Goal: Task Accomplishment & Management: Manage account settings

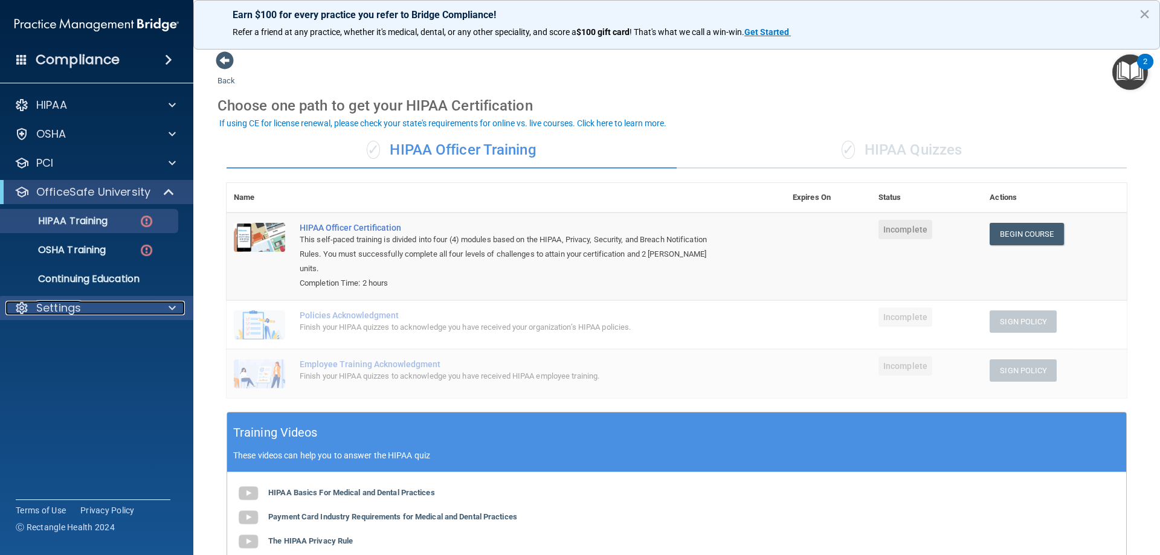
click at [126, 305] on div "Settings" at bounding box center [80, 308] width 150 height 14
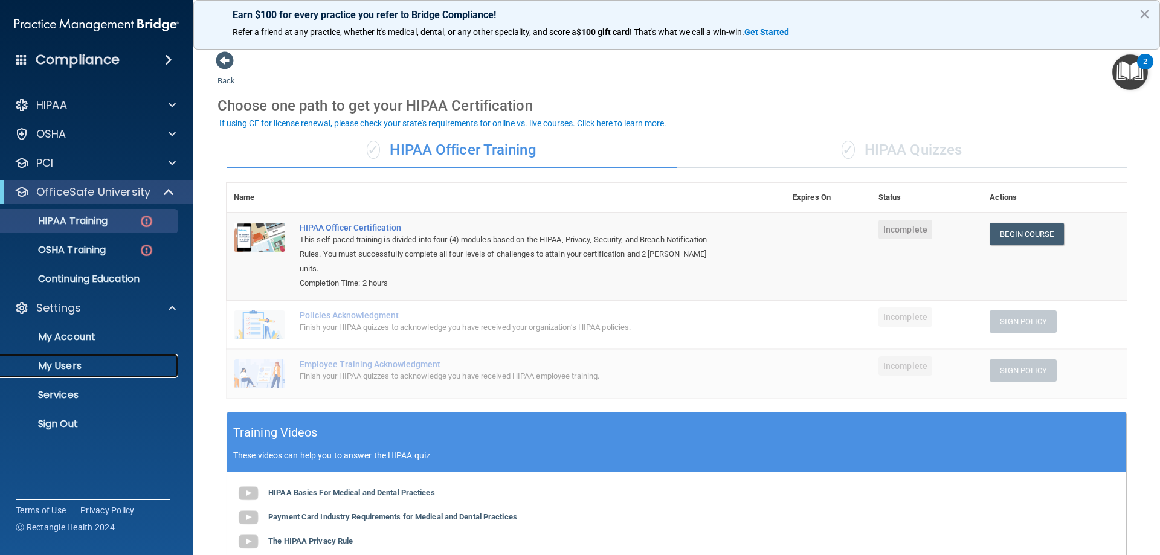
click at [68, 364] on p "My Users" at bounding box center [90, 366] width 165 height 12
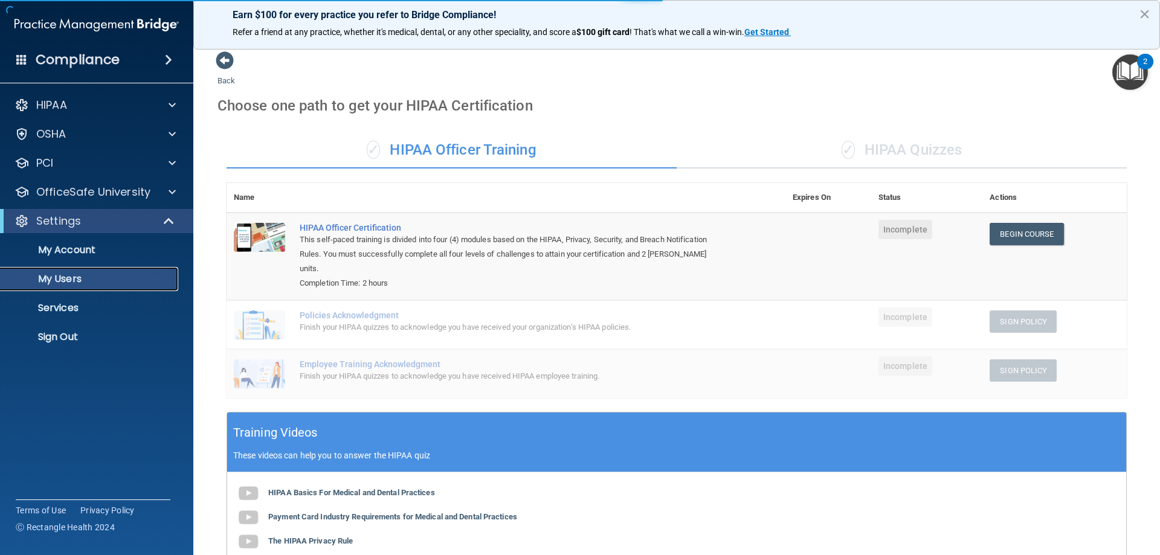
select select "20"
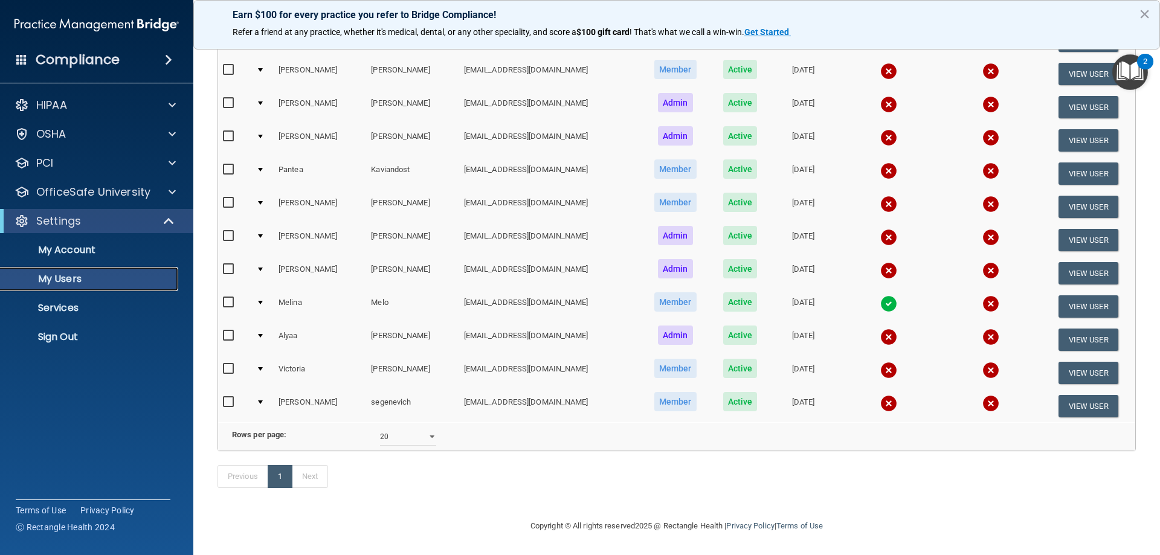
scroll to position [158, 0]
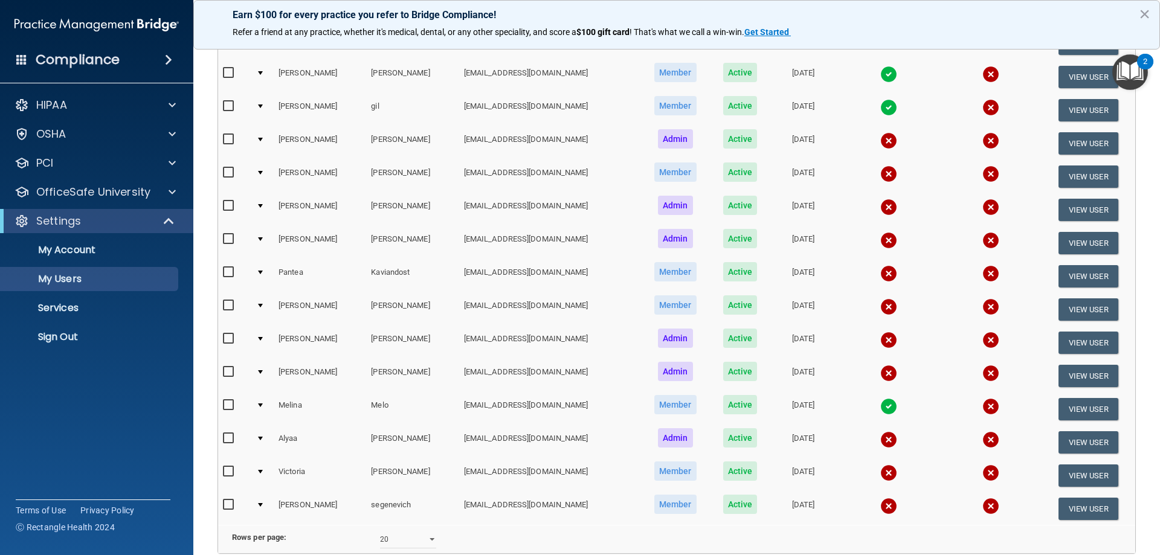
click at [459, 471] on td "lydiamn00@gmail.com" at bounding box center [549, 475] width 181 height 33
click at [459, 472] on td "lydiamn00@gmail.com" at bounding box center [549, 475] width 181 height 33
click at [216, 470] on div "The following people have access to your PCIHIPAA Practice Portal Resend Invite…" at bounding box center [676, 258] width 936 height 589
click at [227, 472] on input "checkbox" at bounding box center [230, 472] width 14 height 10
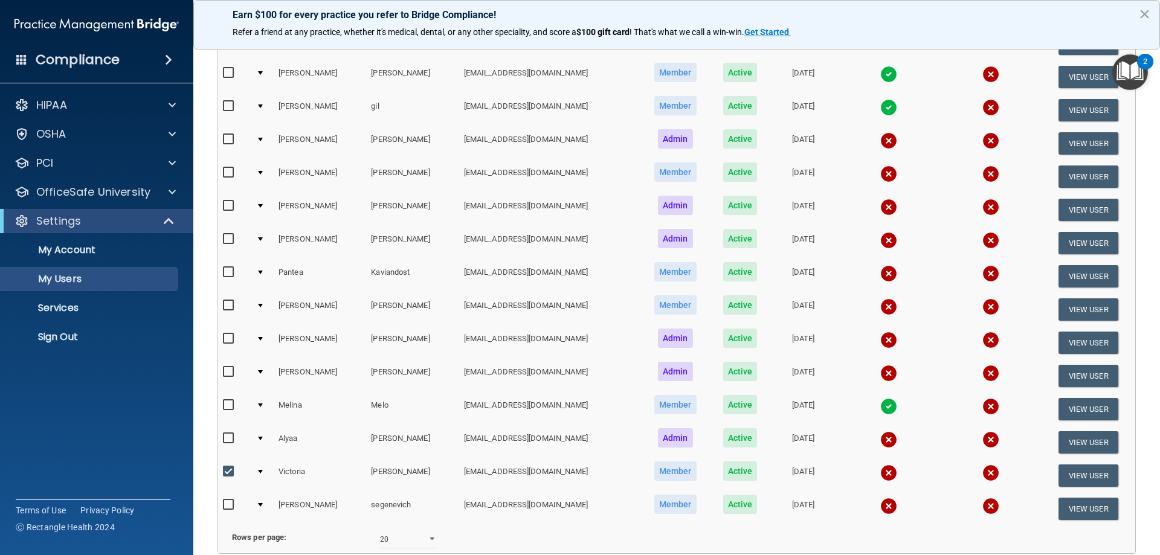
scroll to position [0, 0]
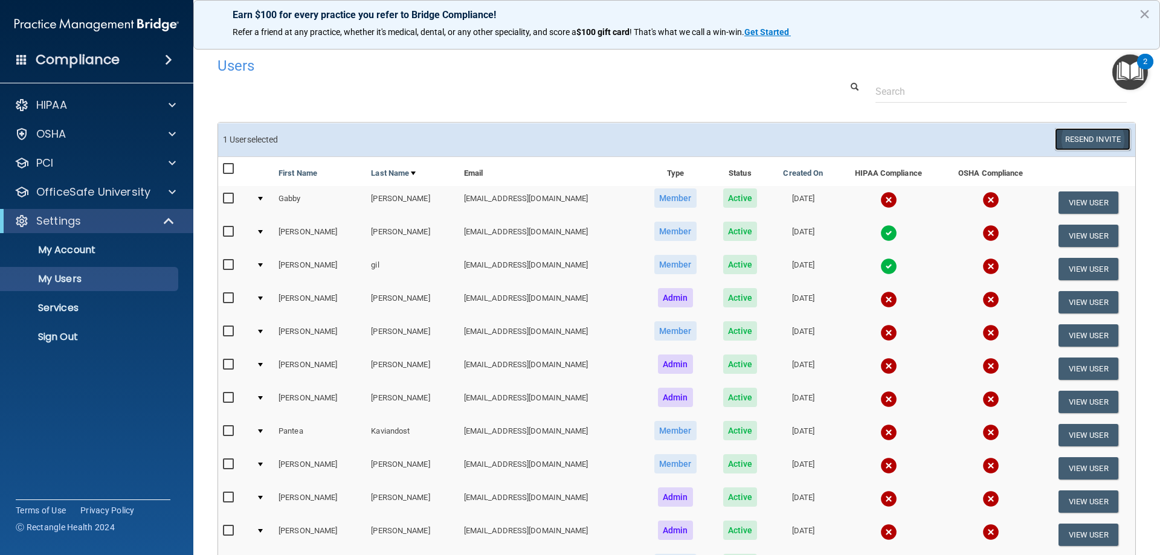
click at [1085, 137] on button "Resend Invite" at bounding box center [1092, 139] width 75 height 22
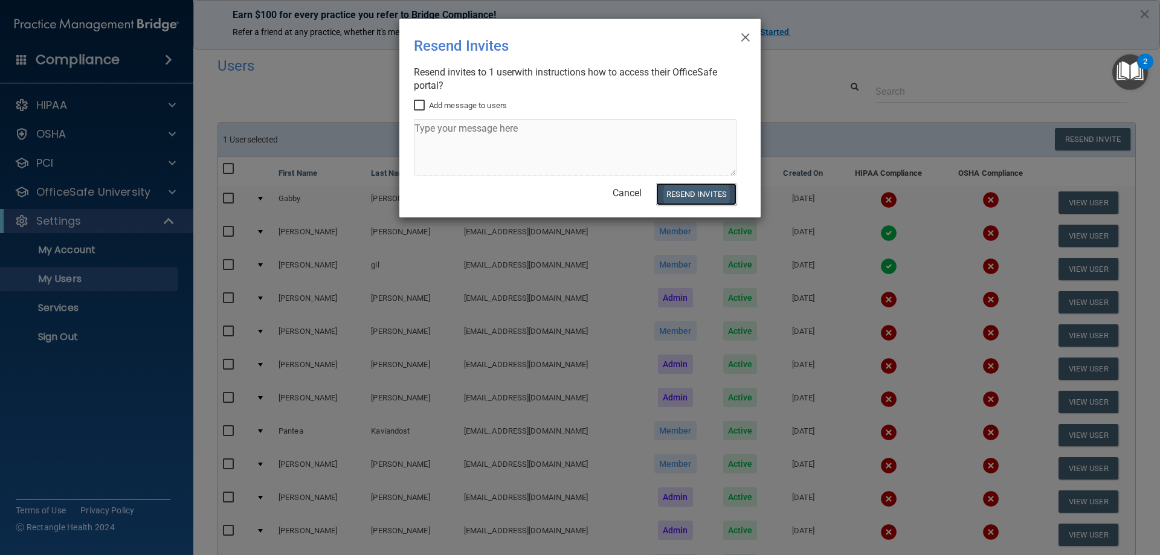
click at [687, 191] on button "Resend Invites" at bounding box center [696, 194] width 80 height 22
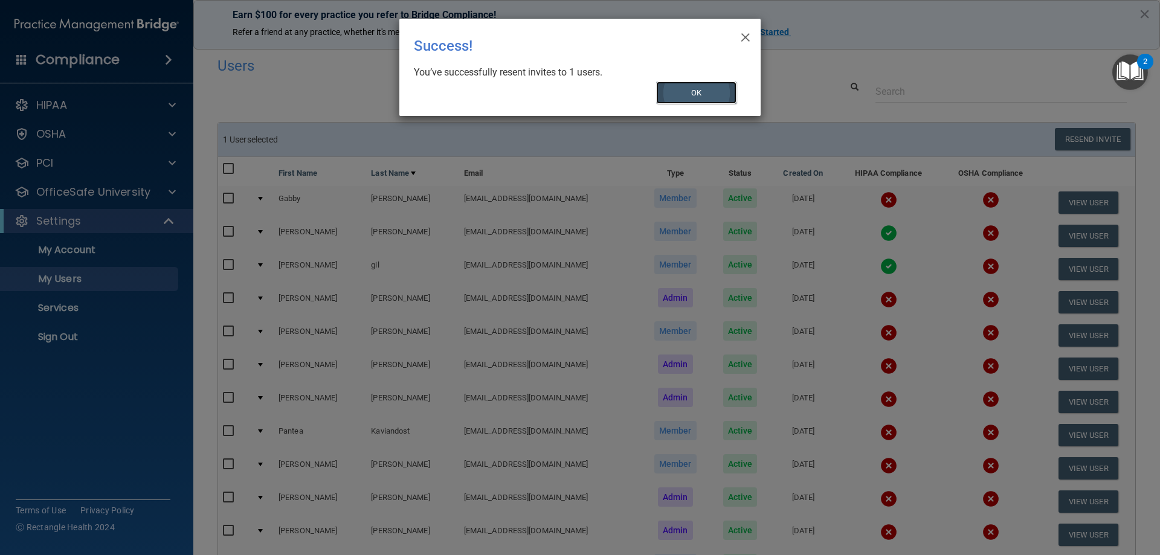
click at [718, 93] on button "OK" at bounding box center [696, 93] width 81 height 22
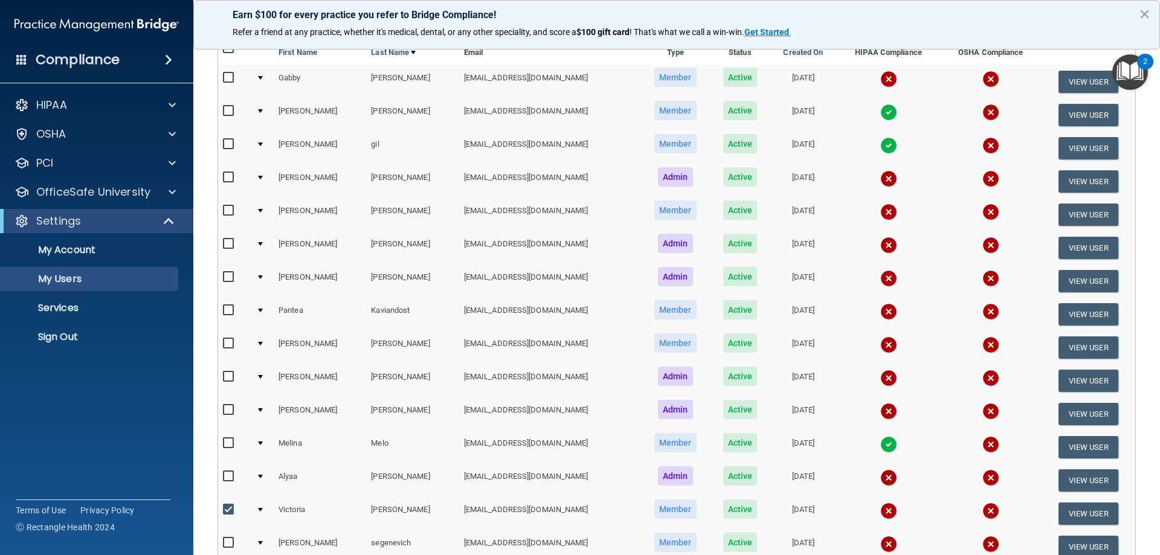
scroll to position [181, 0]
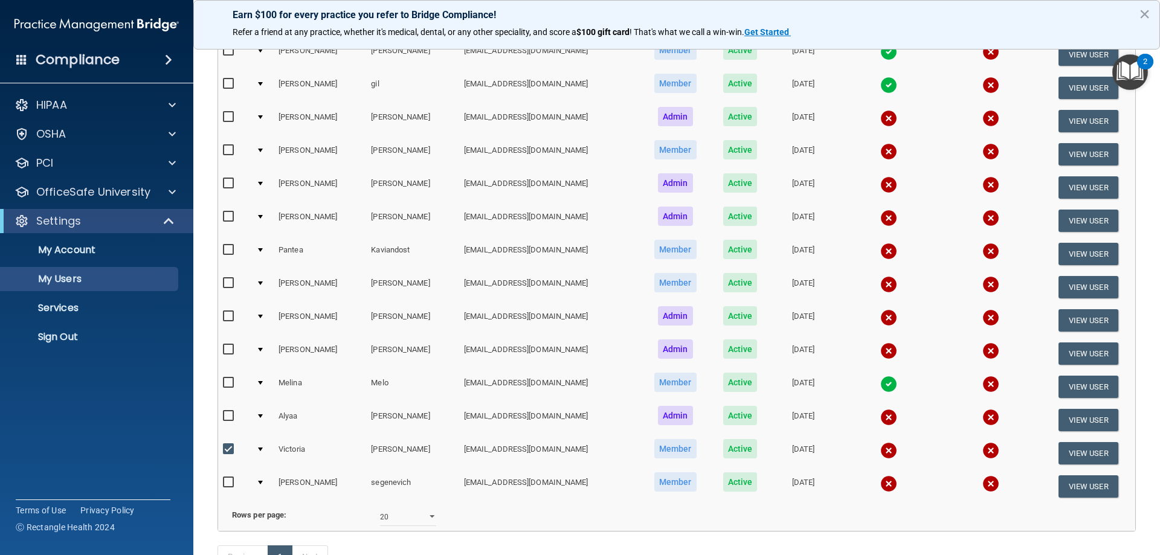
click at [880, 483] on img at bounding box center [888, 483] width 17 height 17
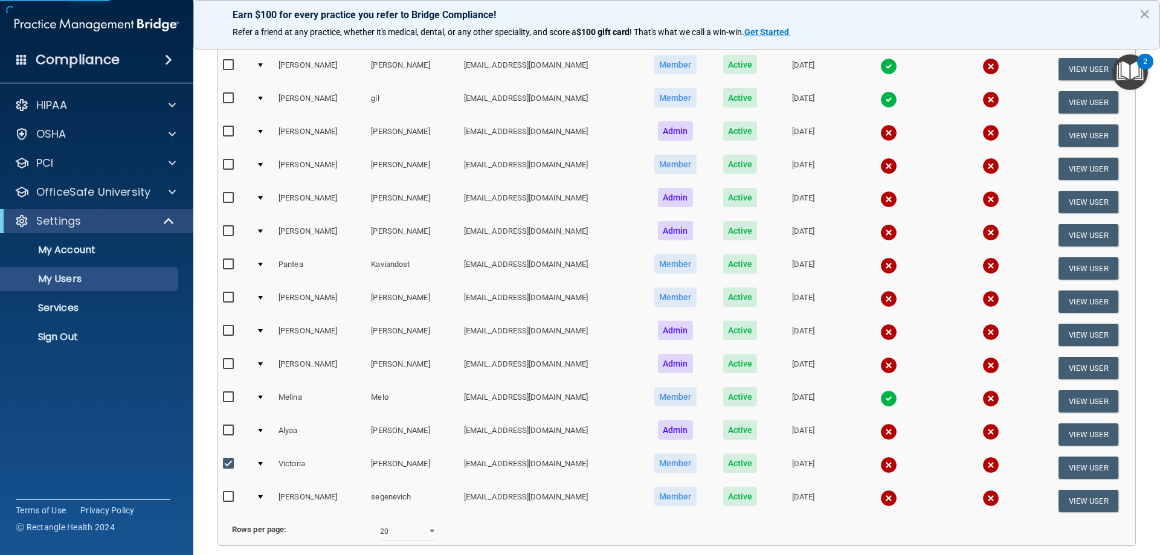
click at [880, 503] on img at bounding box center [888, 498] width 17 height 17
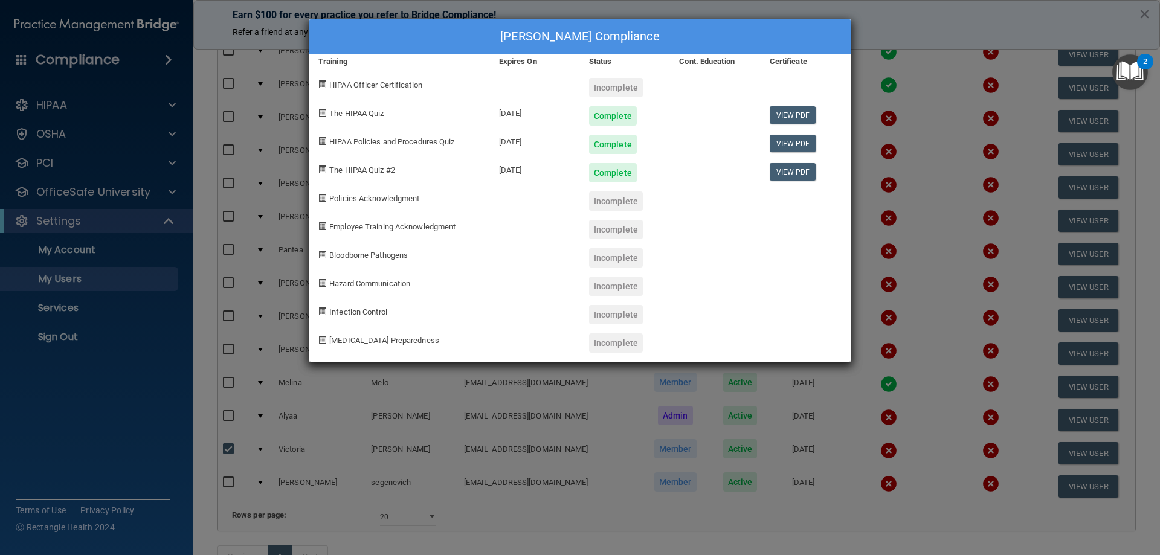
click at [937, 133] on div "Sofya segenevich's Compliance Training Expires On Status Cont. Education Certif…" at bounding box center [580, 277] width 1160 height 555
click at [922, 377] on div "Sofya segenevich's Compliance Training Expires On Status Cont. Education Certif…" at bounding box center [580, 277] width 1160 height 555
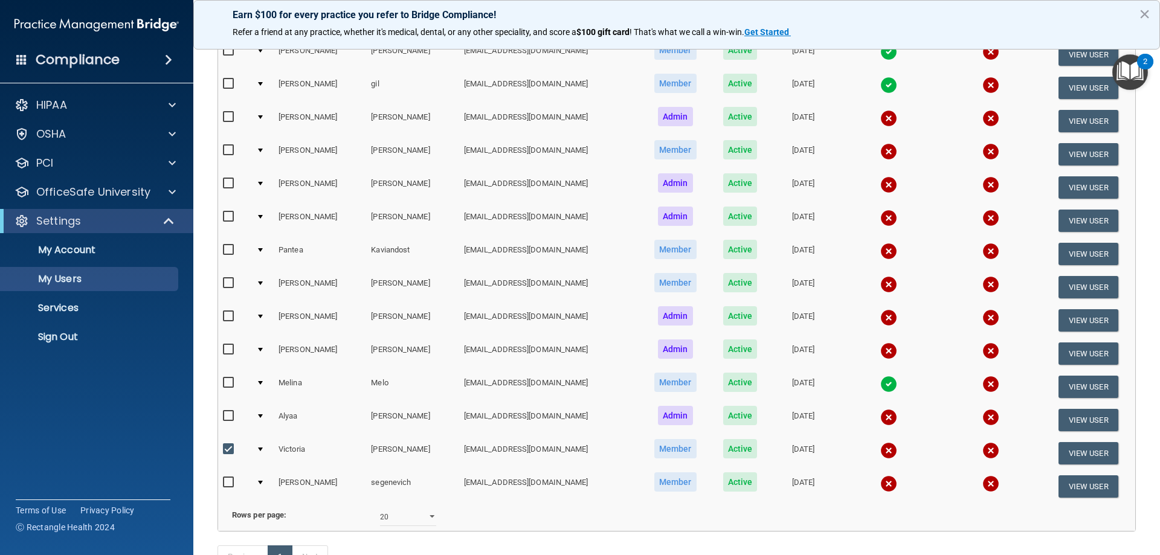
click at [880, 484] on img at bounding box center [888, 483] width 17 height 17
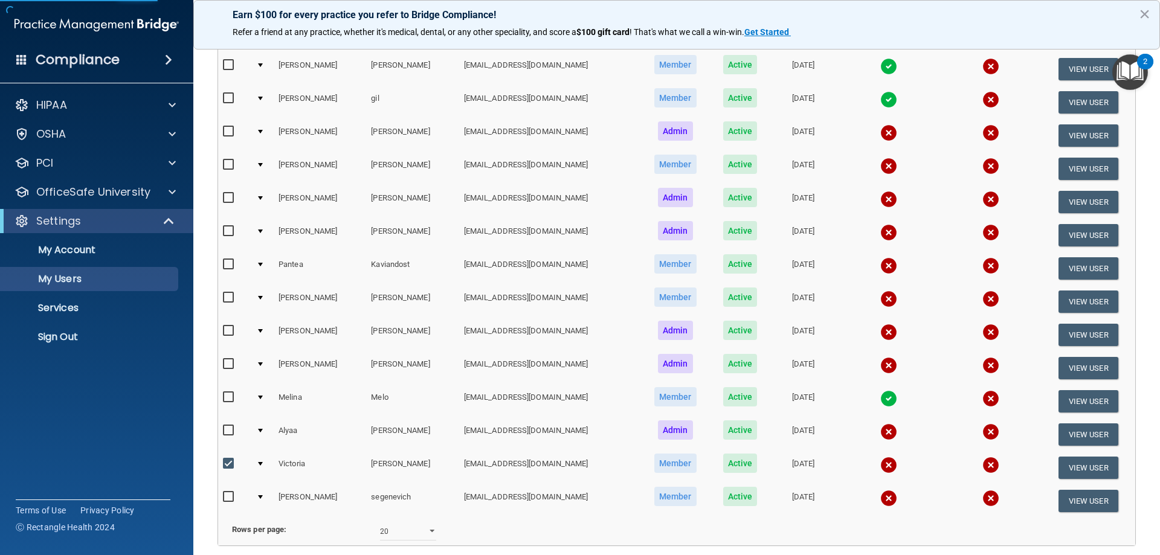
click at [880, 501] on img at bounding box center [888, 498] width 17 height 17
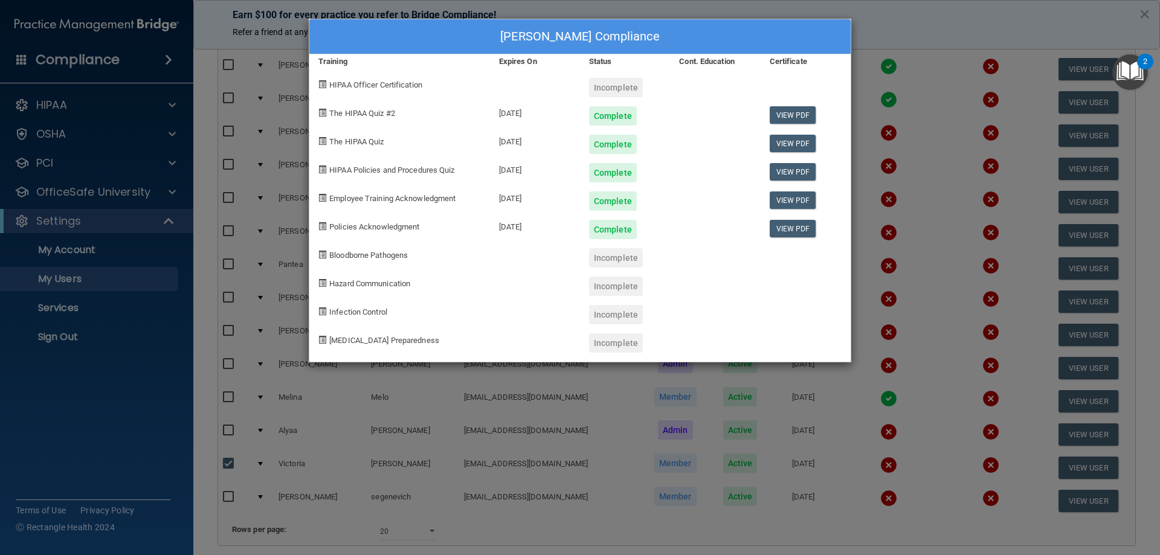
click at [999, 353] on div "Sofya segenevich's Compliance Training Expires On Status Cont. Education Certif…" at bounding box center [580, 277] width 1160 height 555
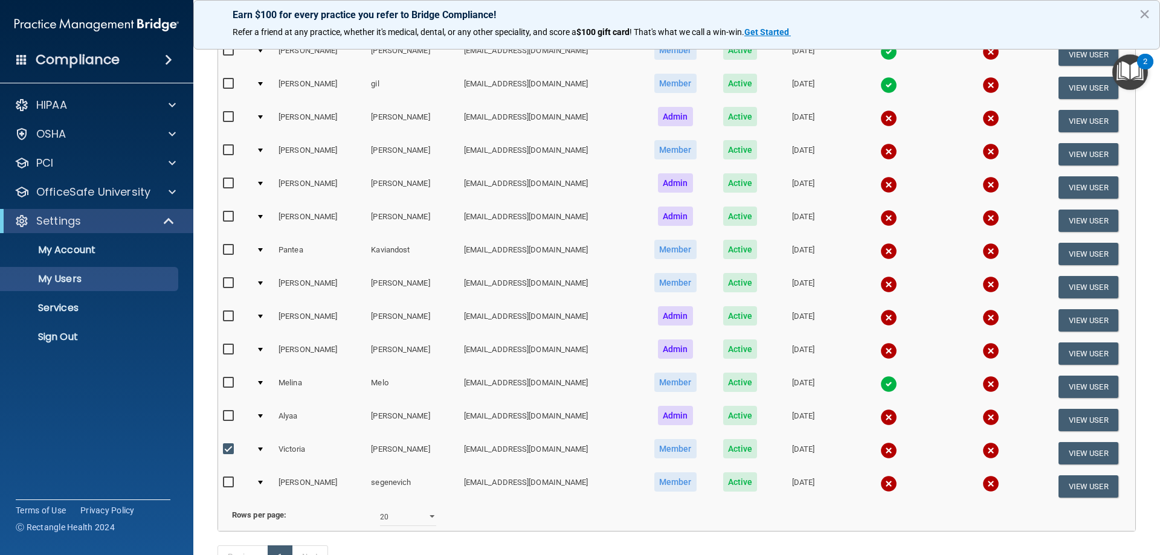
click at [882, 484] on img at bounding box center [888, 483] width 17 height 17
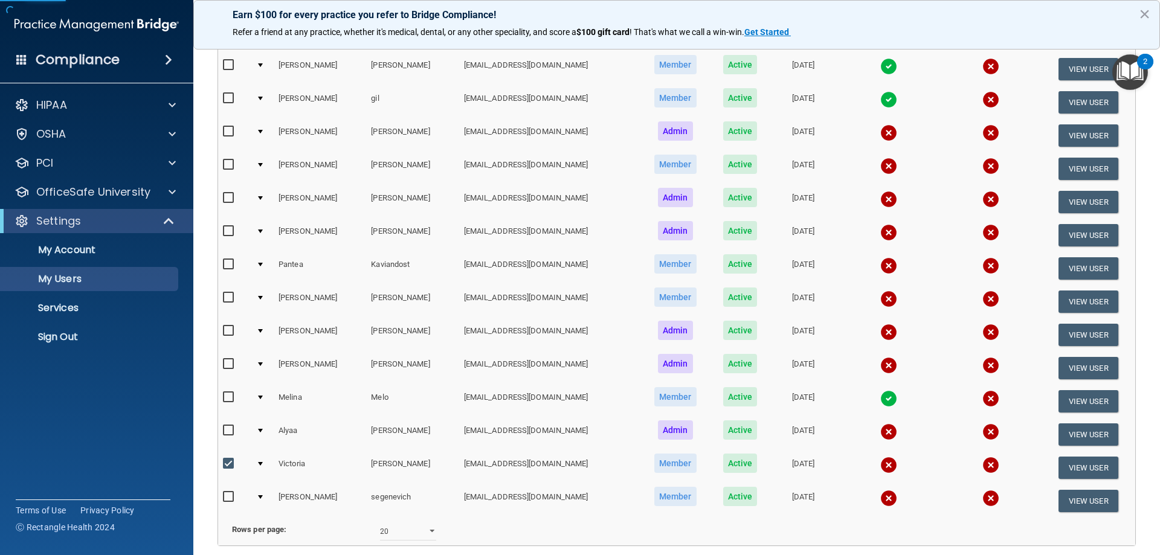
click at [880, 498] on img at bounding box center [888, 498] width 17 height 17
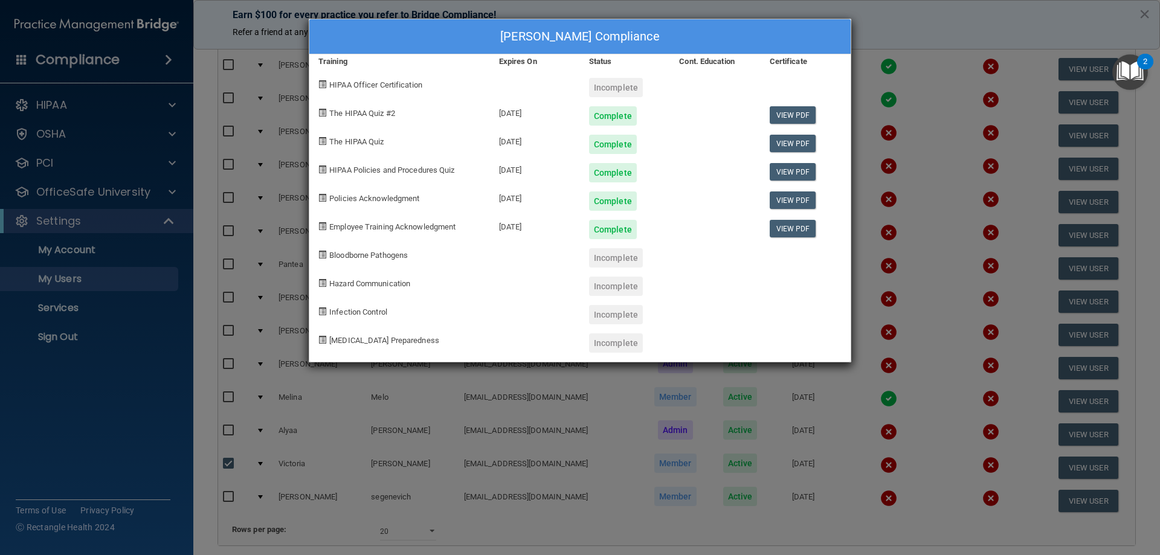
click at [627, 86] on div "Incomplete" at bounding box center [616, 87] width 54 height 19
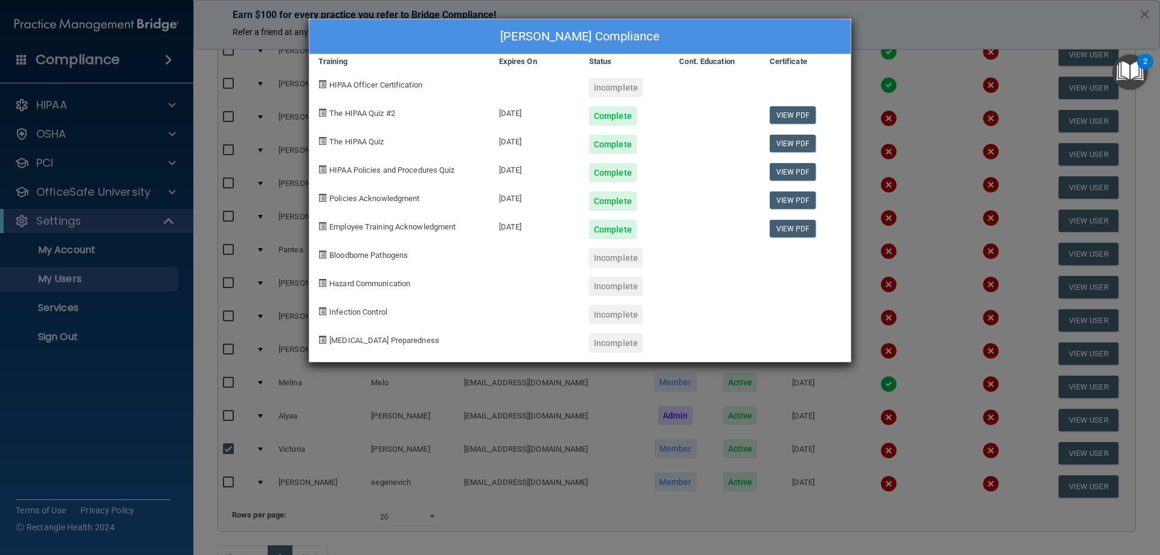
click at [955, 127] on div "Sofya segenevich's Compliance Training Expires On Status Cont. Education Certif…" at bounding box center [580, 277] width 1160 height 555
click at [957, 62] on div "Sofya segenevich's Compliance Training Expires On Status Cont. Education Certif…" at bounding box center [580, 277] width 1160 height 555
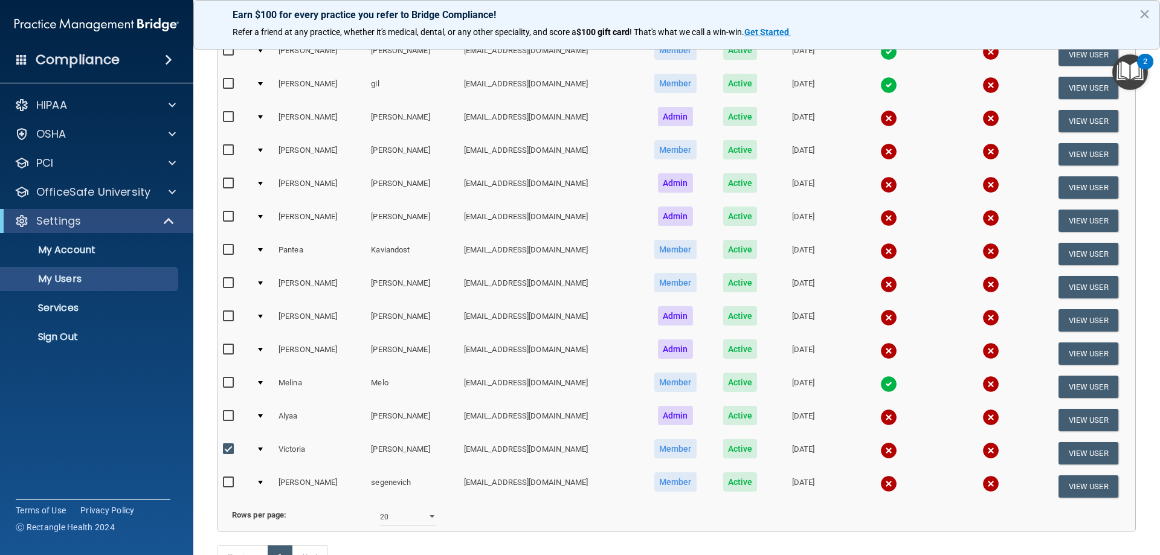
click at [982, 486] on img at bounding box center [990, 483] width 17 height 17
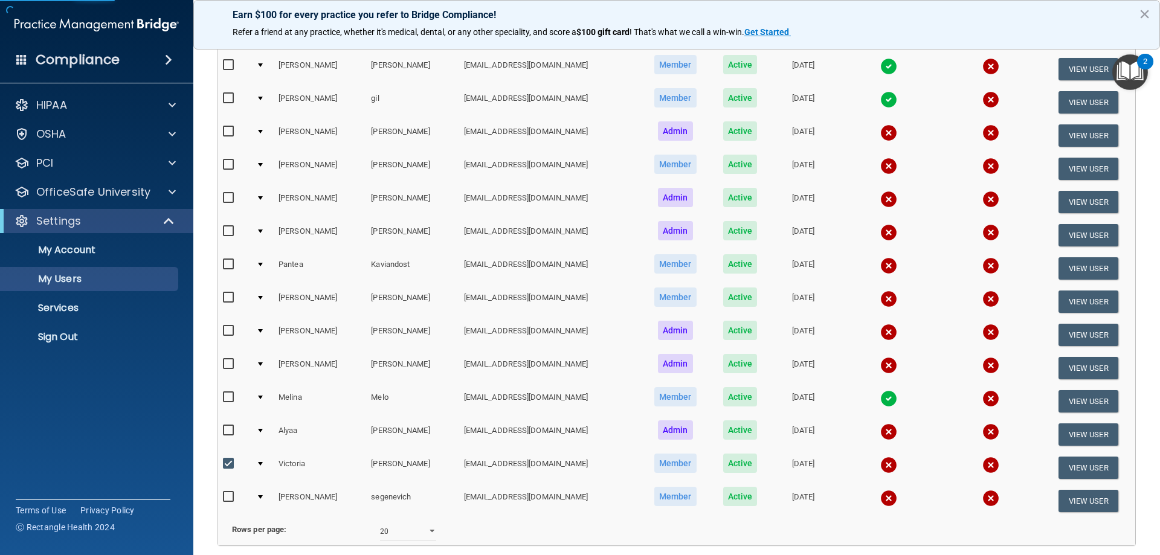
scroll to position [0, 0]
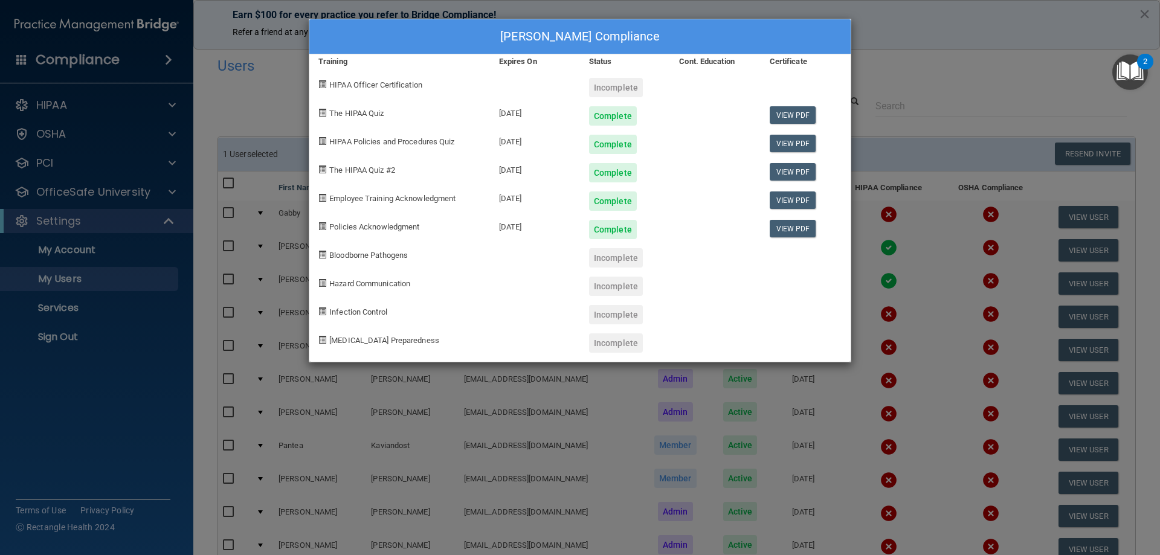
click at [935, 185] on div "Sofya segenevich's Compliance Training Expires On Status Cont. Education Certif…" at bounding box center [580, 277] width 1160 height 555
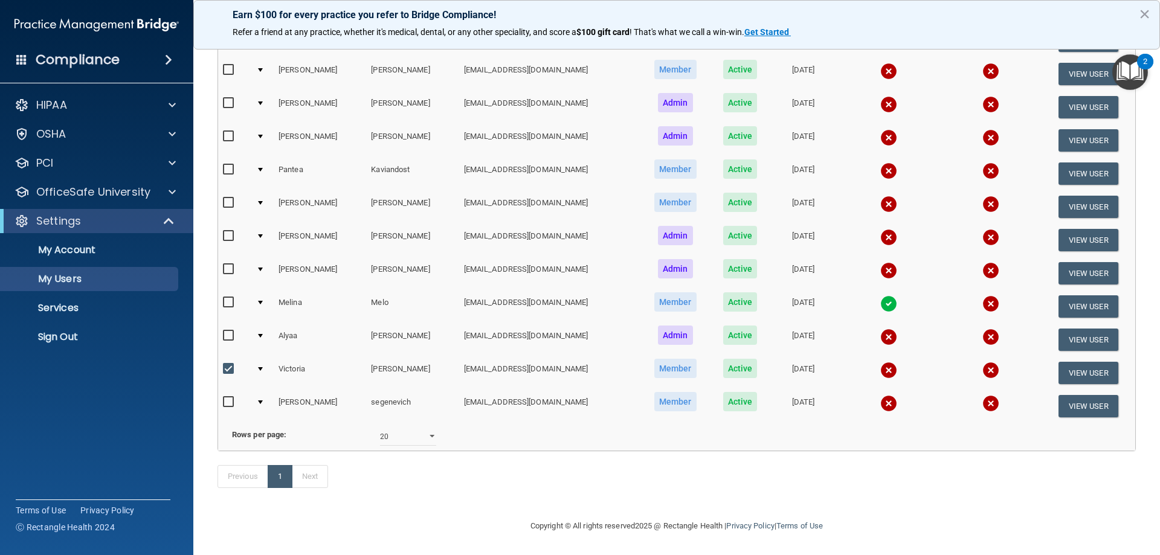
scroll to position [38, 0]
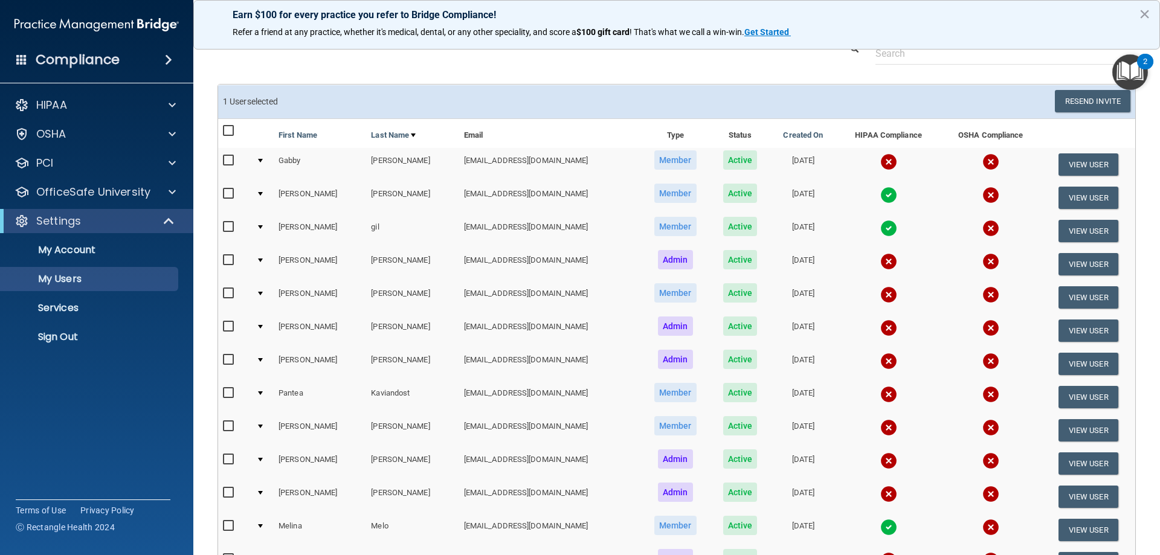
click at [1142, 55] on div "2" at bounding box center [1145, 62] width 16 height 16
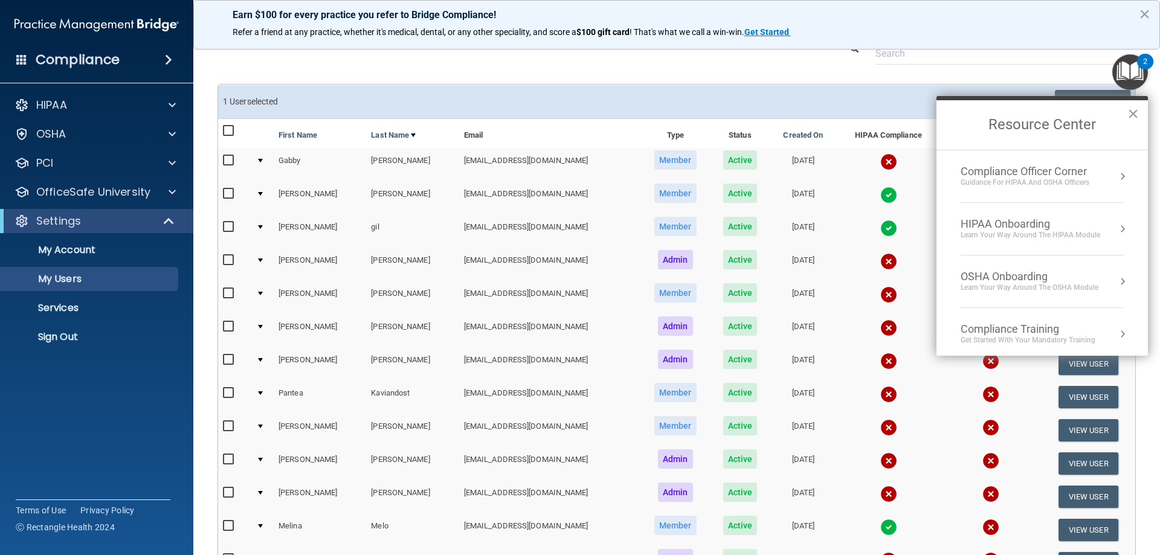
click at [1131, 109] on button "×" at bounding box center [1132, 113] width 11 height 19
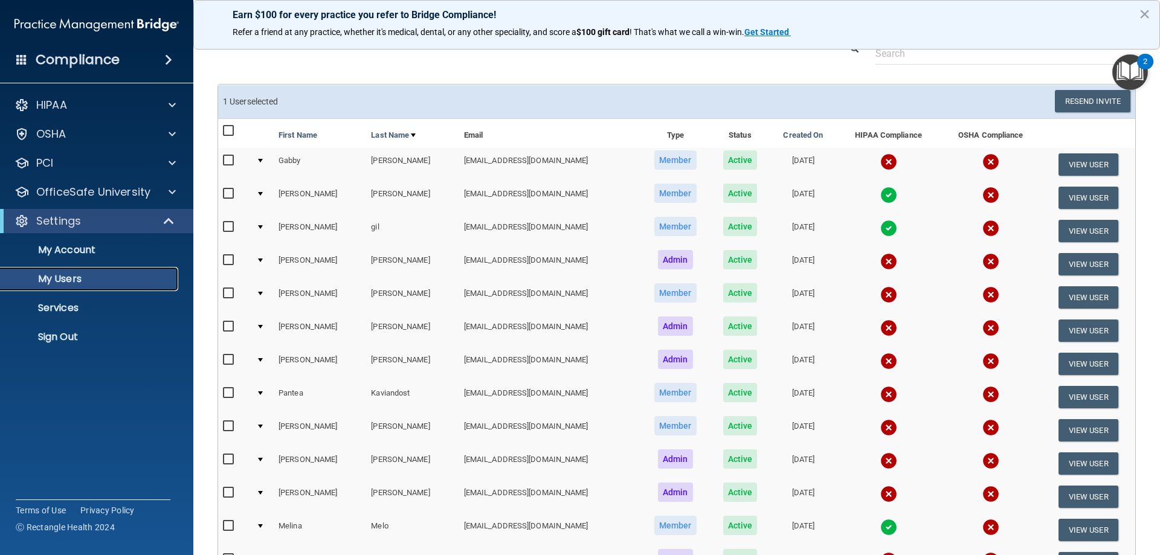
click at [70, 273] on p "My Users" at bounding box center [90, 279] width 165 height 12
click at [880, 196] on img at bounding box center [888, 195] width 17 height 17
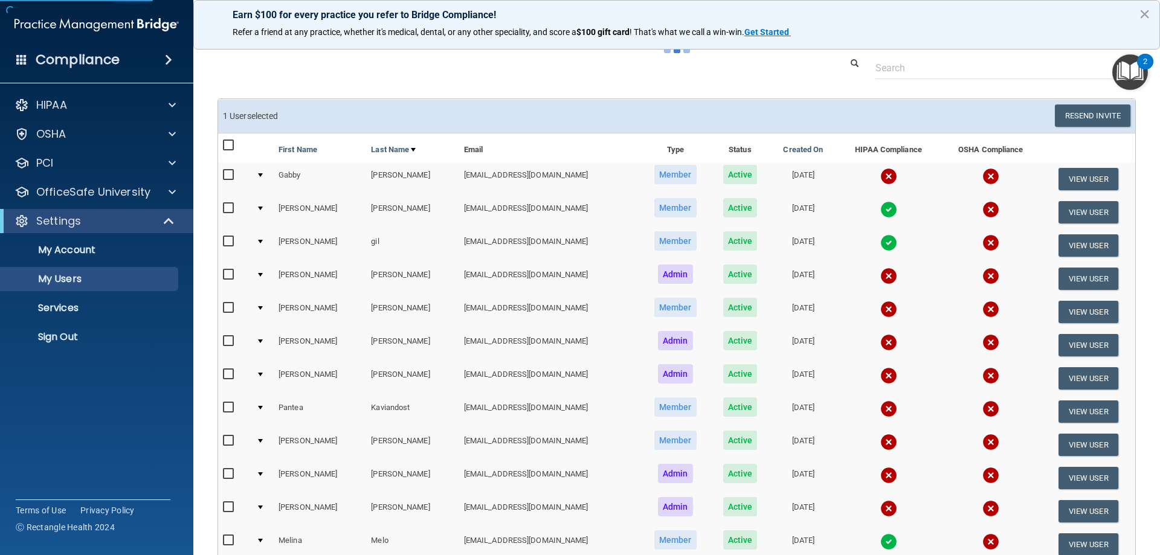
click at [880, 213] on img at bounding box center [888, 209] width 17 height 17
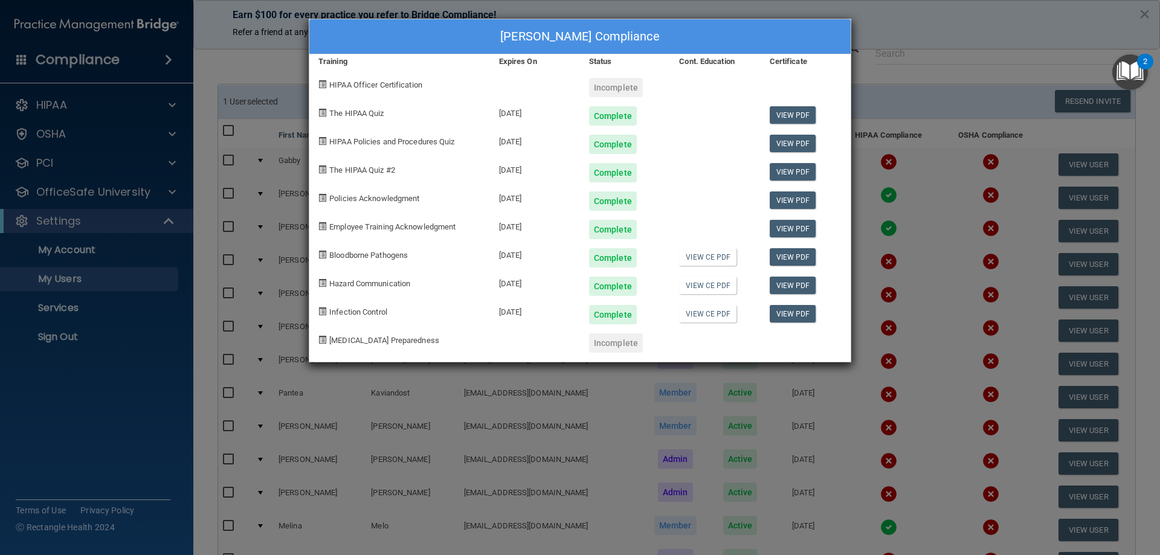
click at [936, 25] on div "Ashanti Foster's Compliance Training Expires On Status Cont. Education Certific…" at bounding box center [580, 277] width 1160 height 555
click at [946, 108] on div "Ashanti Foster's Compliance Training Expires On Status Cont. Education Certific…" at bounding box center [580, 277] width 1160 height 555
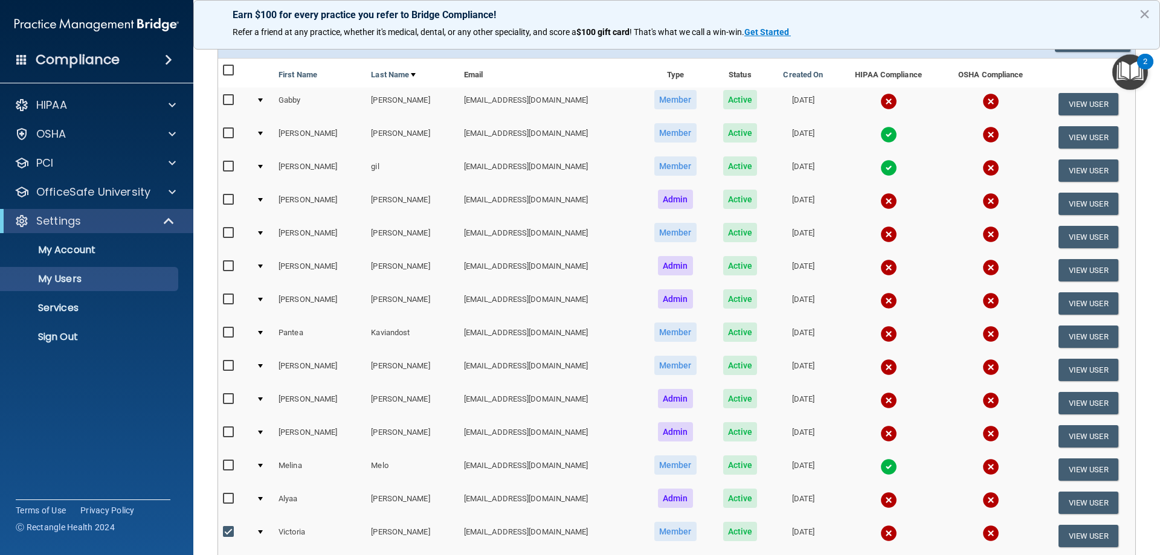
scroll to position [219, 0]
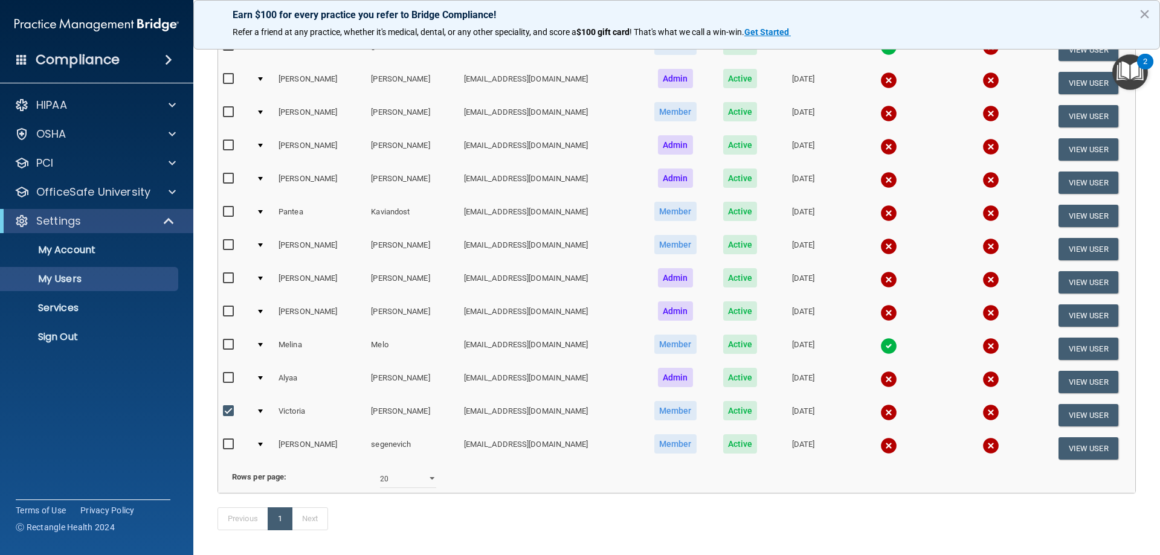
click at [880, 417] on img at bounding box center [888, 412] width 17 height 17
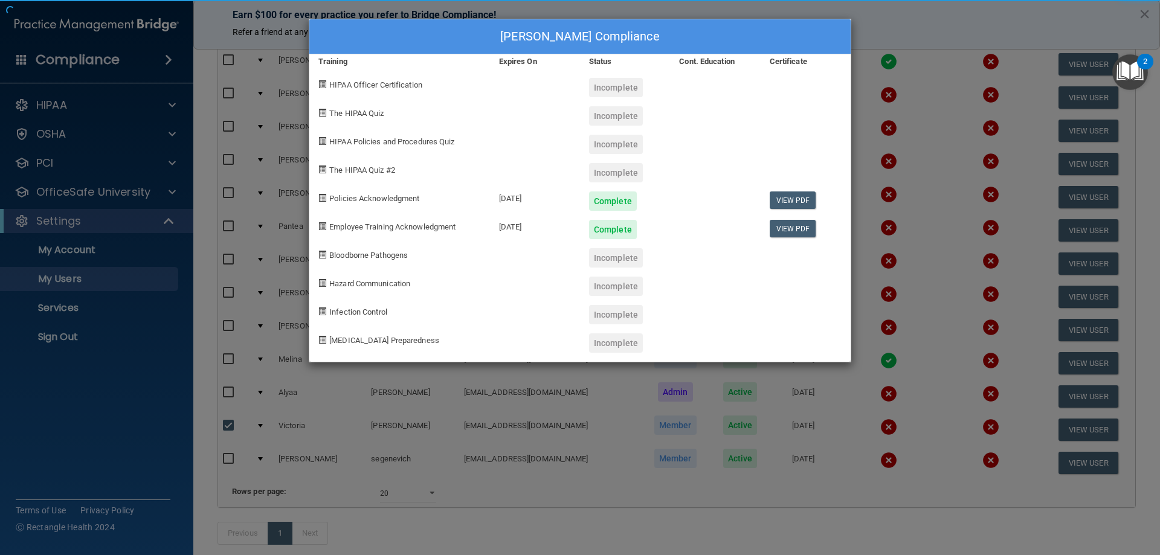
click at [872, 426] on div "Victoria Njuguna's Compliance Training Expires On Status Cont. Education Certif…" at bounding box center [580, 277] width 1160 height 555
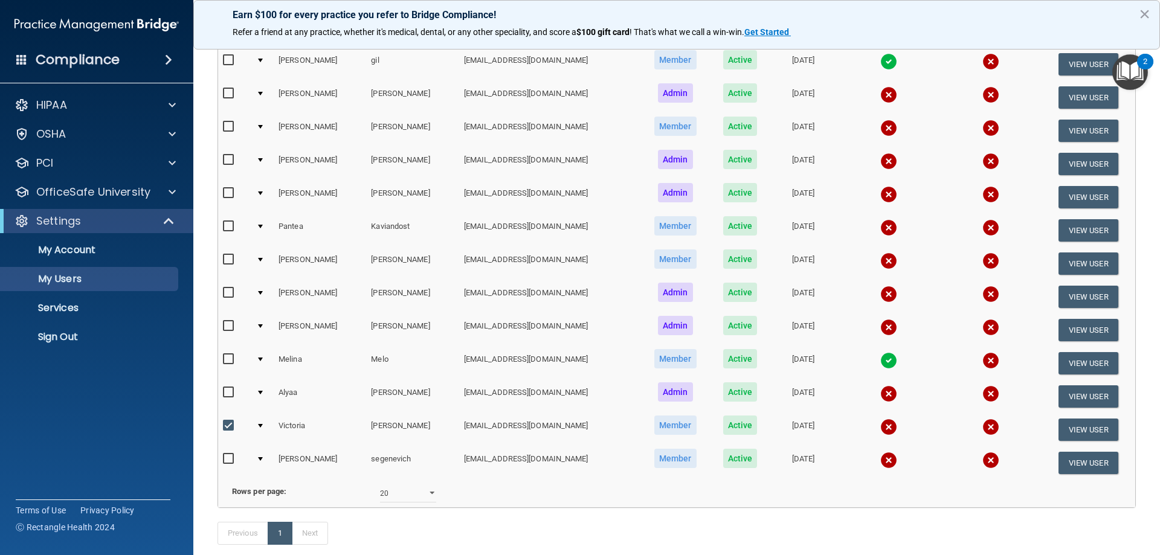
click at [880, 426] on img at bounding box center [888, 427] width 17 height 17
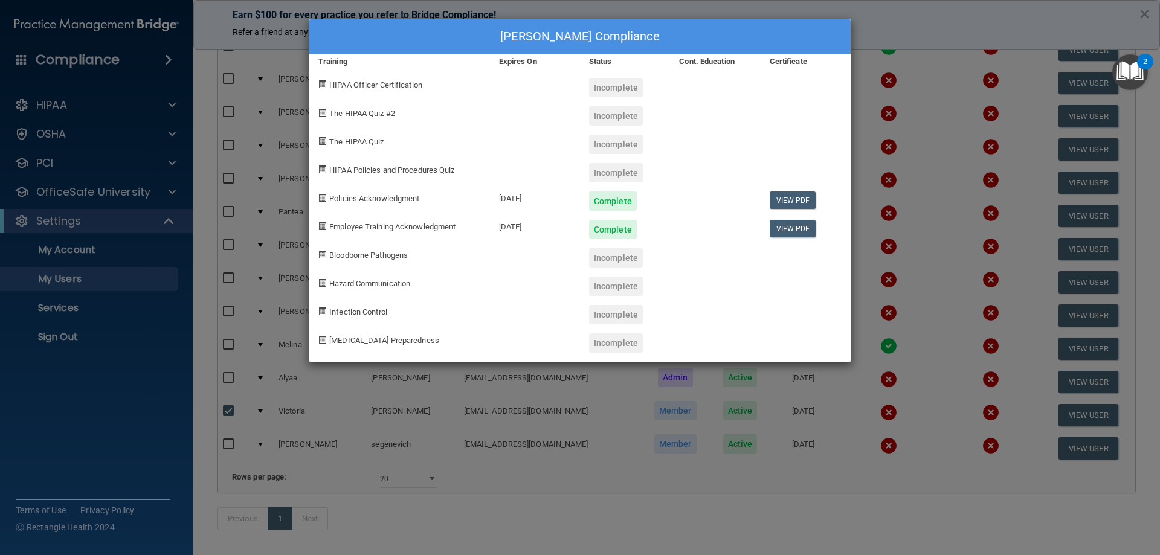
click at [1033, 114] on div "Victoria Njuguna's Compliance Training Expires On Status Cont. Education Certif…" at bounding box center [580, 277] width 1160 height 555
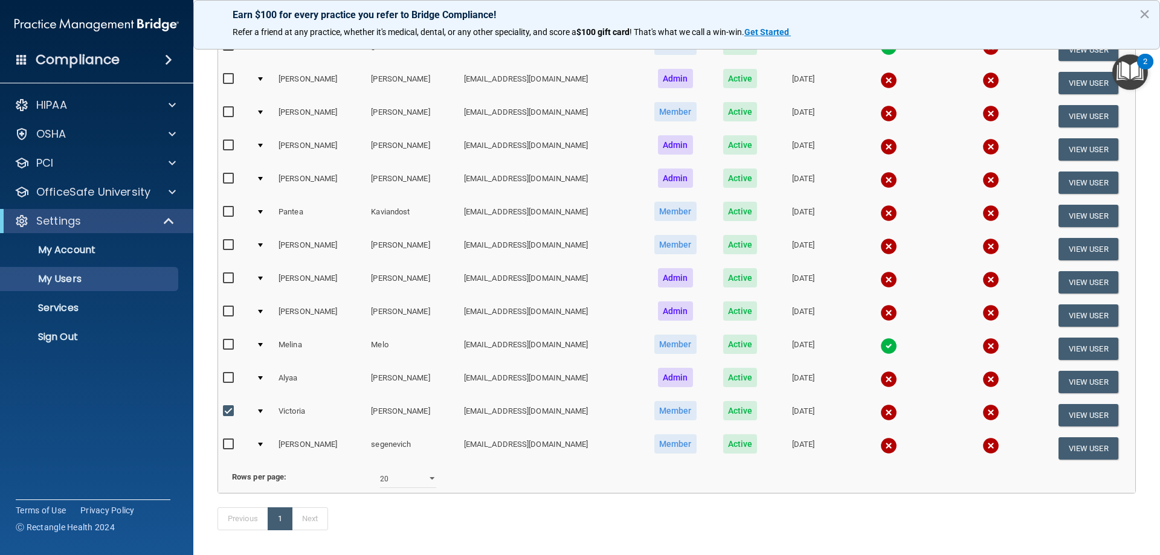
click at [880, 415] on img at bounding box center [888, 412] width 17 height 17
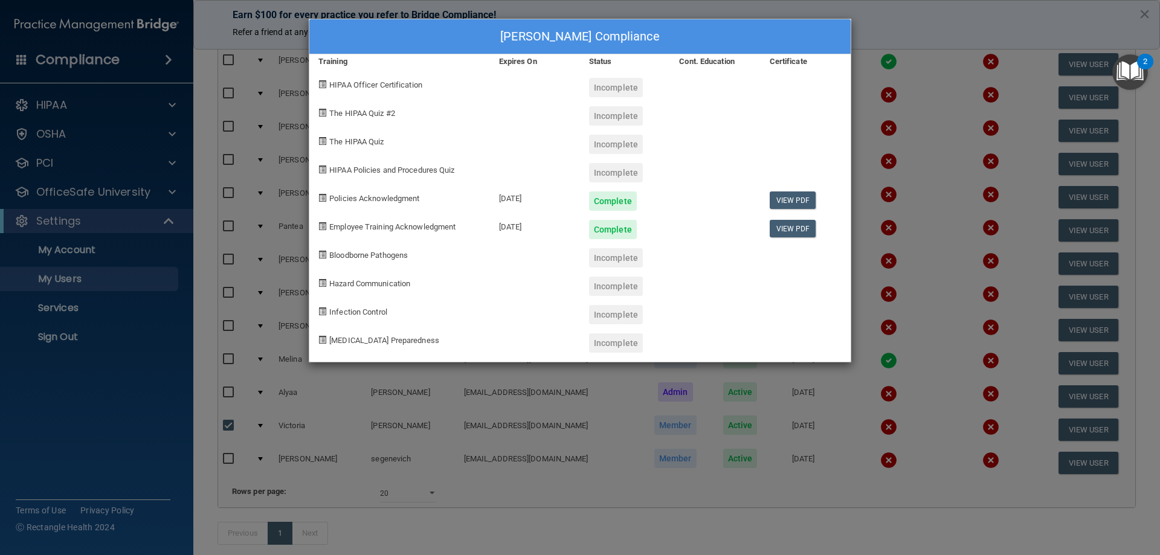
click at [942, 209] on div "Victoria Njuguna's Compliance Training Expires On Status Cont. Education Certif…" at bounding box center [580, 277] width 1160 height 555
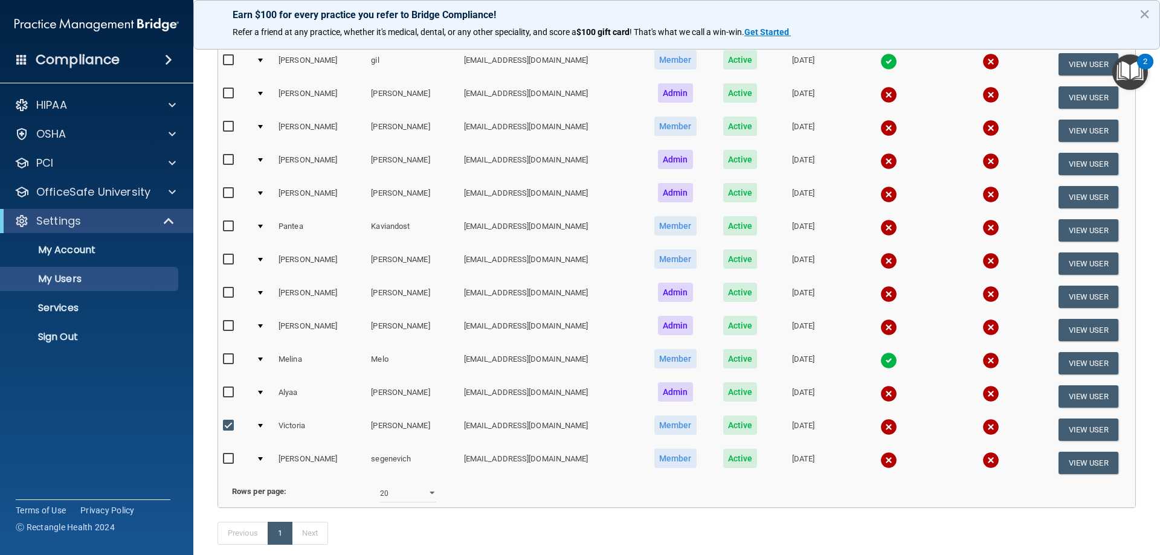
click at [231, 422] on input "checkbox" at bounding box center [230, 426] width 14 height 10
checkbox input "false"
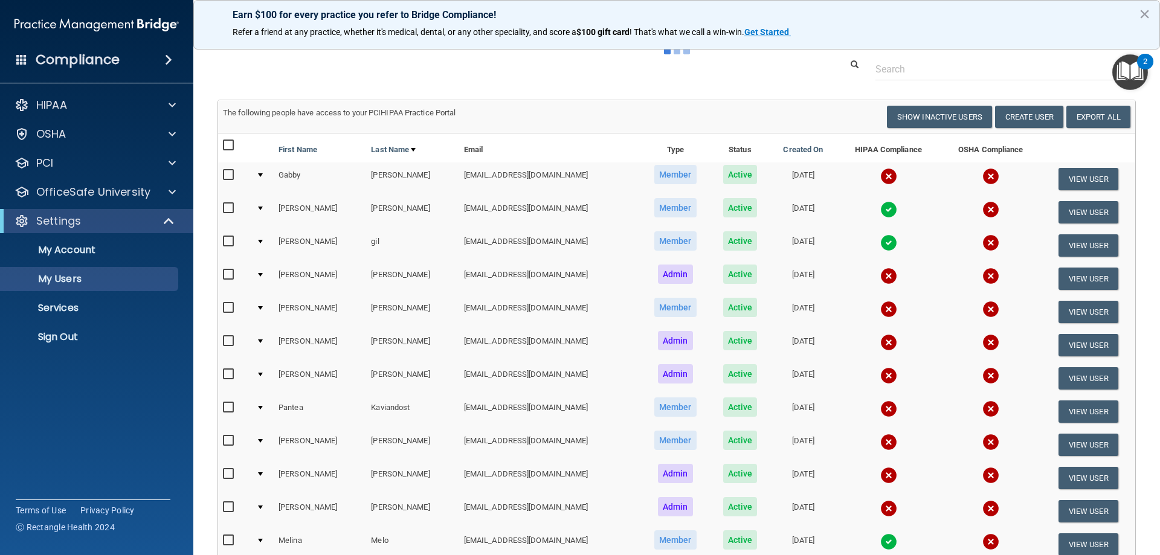
scroll to position [0, 0]
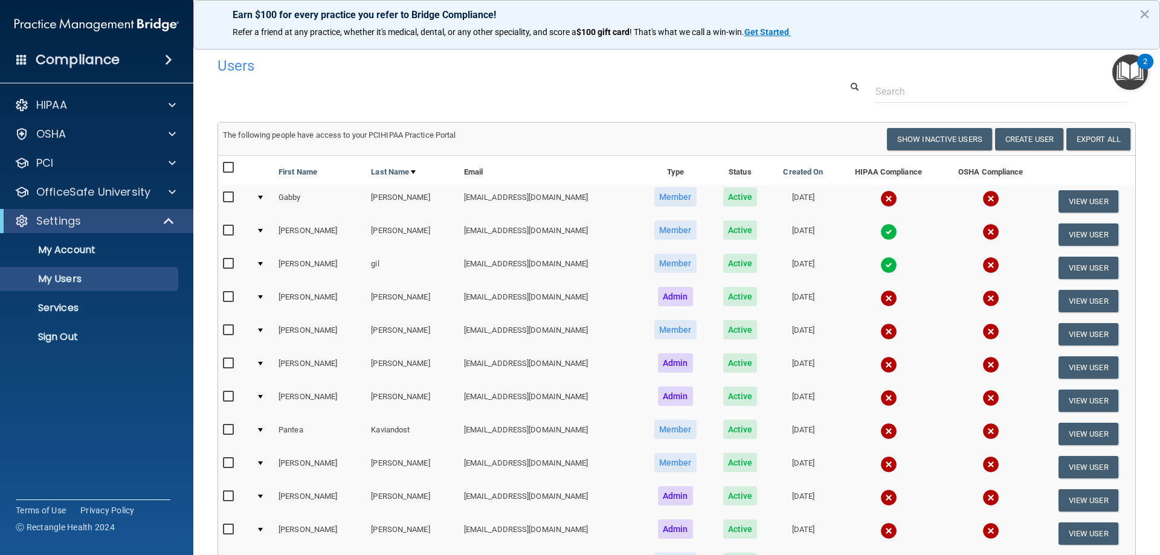
select select "20"
drag, startPoint x: 94, startPoint y: 283, endPoint x: 126, endPoint y: 297, distance: 35.4
click at [94, 282] on p "My Users" at bounding box center [90, 279] width 165 height 12
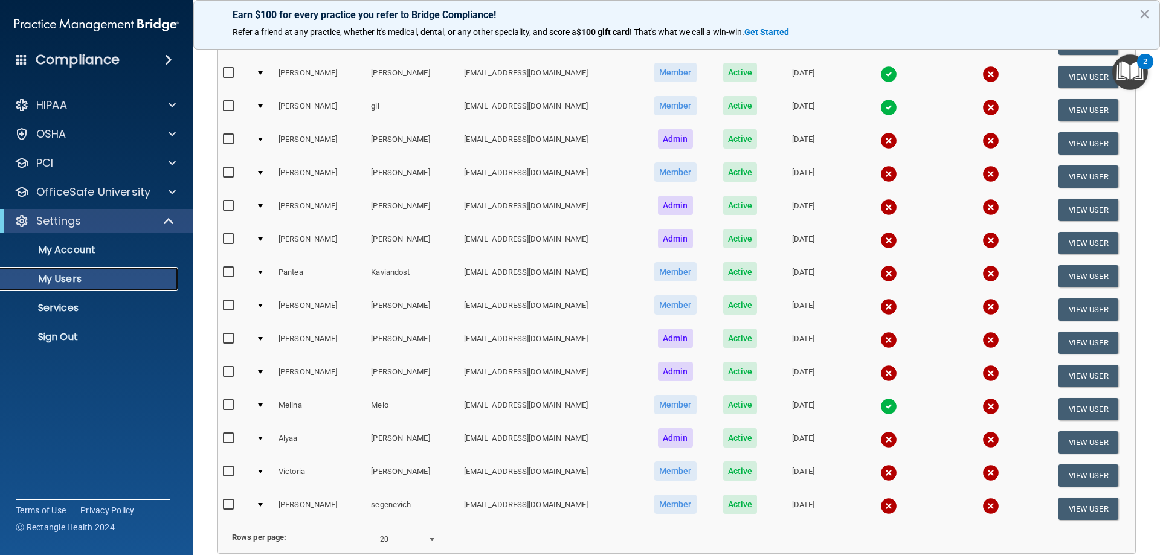
scroll to position [97, 0]
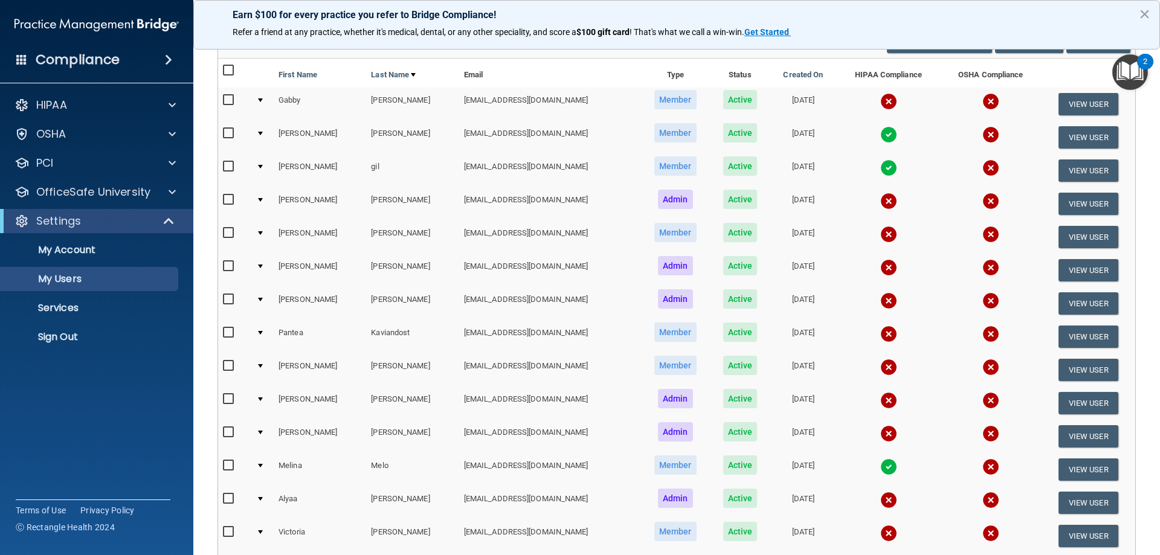
click at [880, 139] on img at bounding box center [888, 134] width 17 height 17
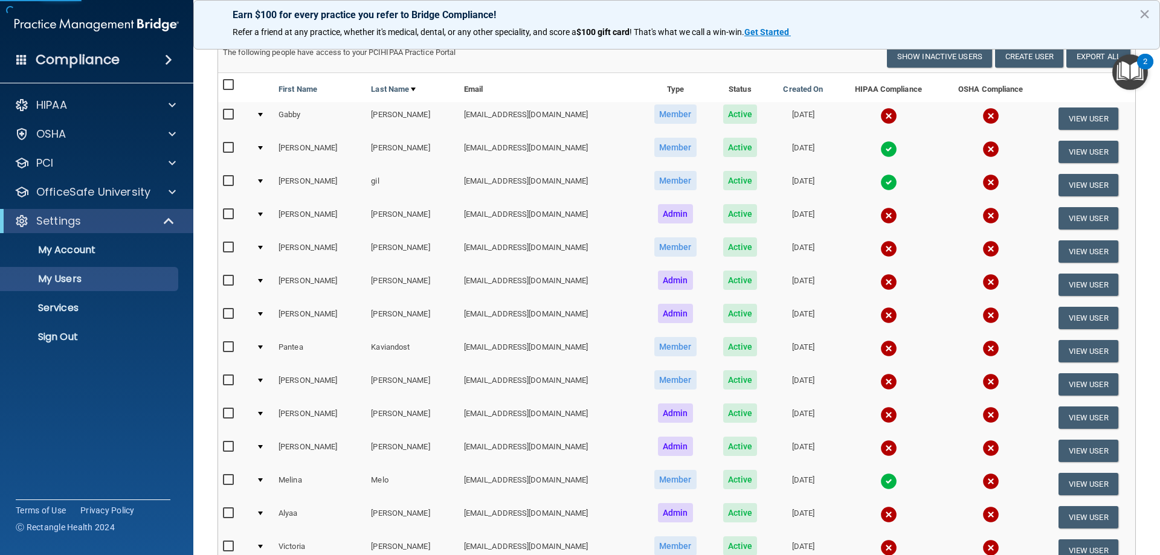
click at [880, 152] on img at bounding box center [888, 149] width 17 height 17
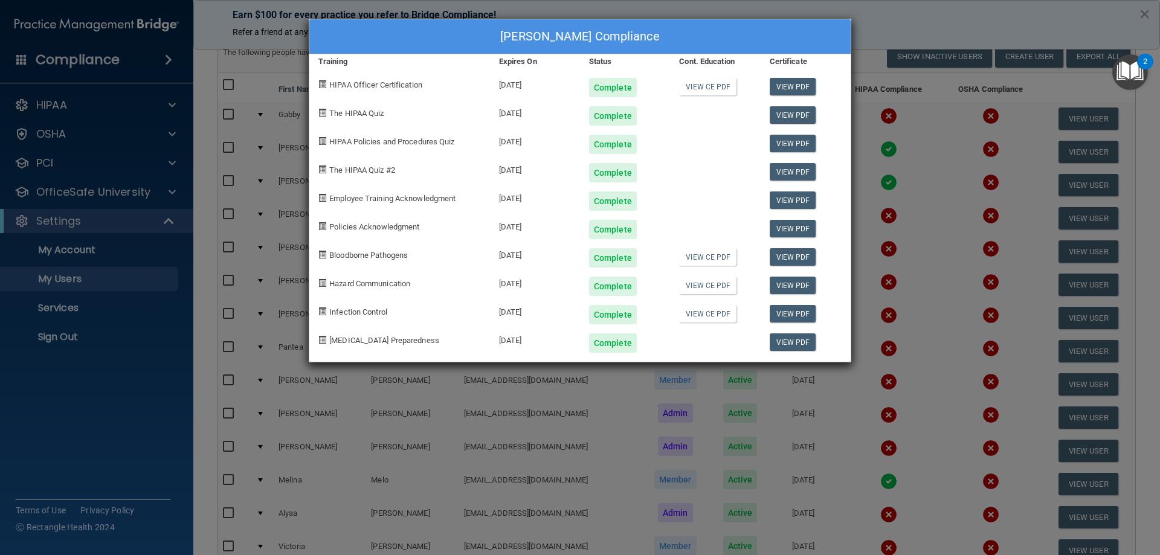
click at [1046, 174] on div "Ashanti Foster's Compliance Training Expires On Status Cont. Education Certific…" at bounding box center [580, 277] width 1160 height 555
click at [908, 291] on div "Ashanti Foster's Compliance Training Expires On Status Cont. Education Certific…" at bounding box center [580, 277] width 1160 height 555
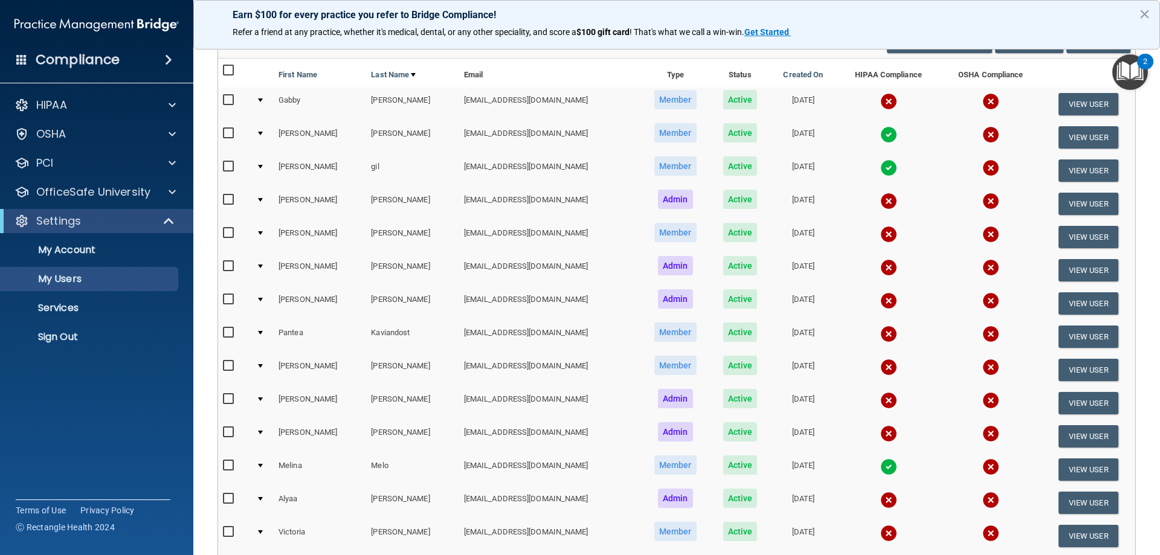
click at [982, 134] on img at bounding box center [990, 134] width 17 height 17
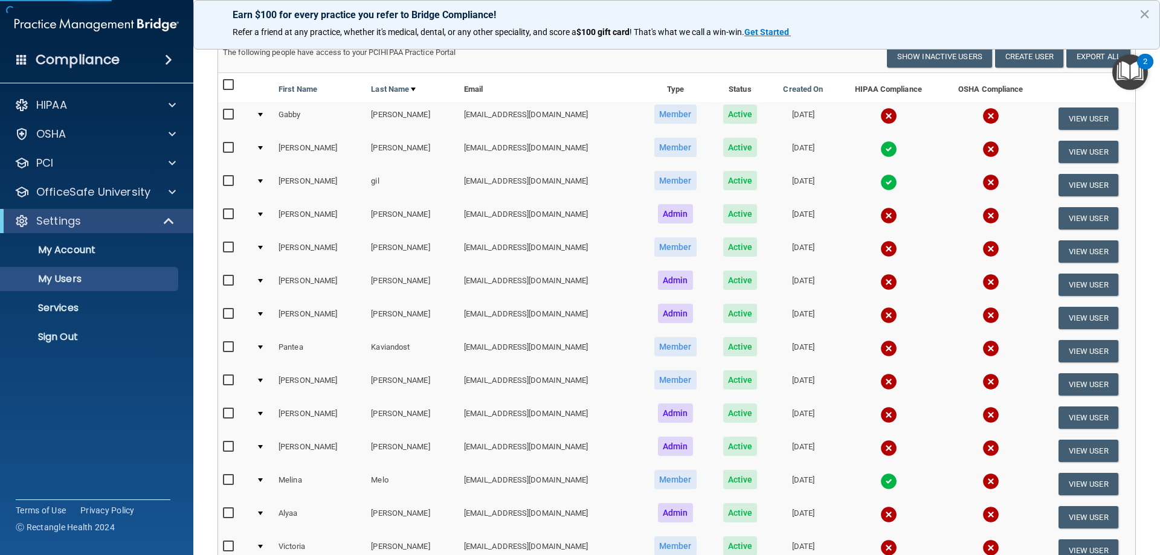
click at [982, 147] on img at bounding box center [990, 149] width 17 height 17
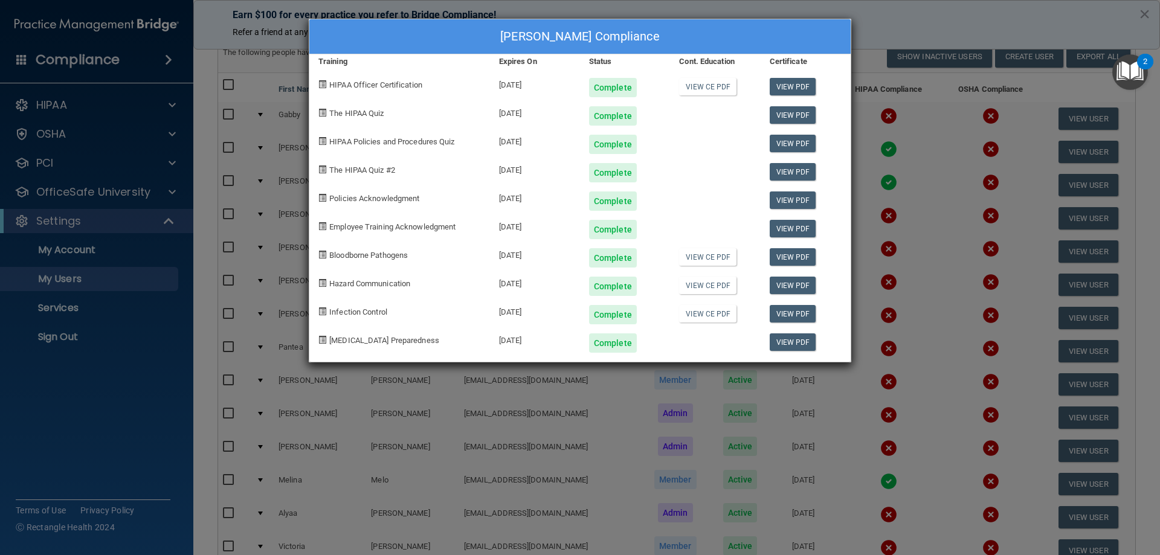
click at [1001, 144] on div "Ashanti Foster's Compliance Training Expires On Status Cont. Education Certific…" at bounding box center [580, 277] width 1160 height 555
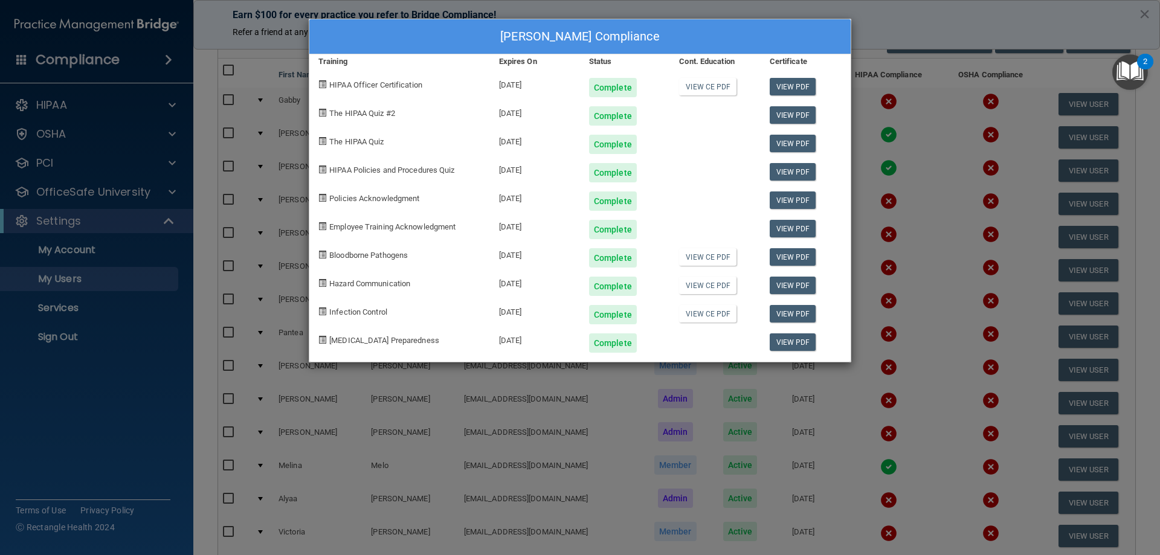
click at [908, 283] on div "Ashanti Foster's Compliance Training Expires On Status Cont. Education Certific…" at bounding box center [580, 277] width 1160 height 555
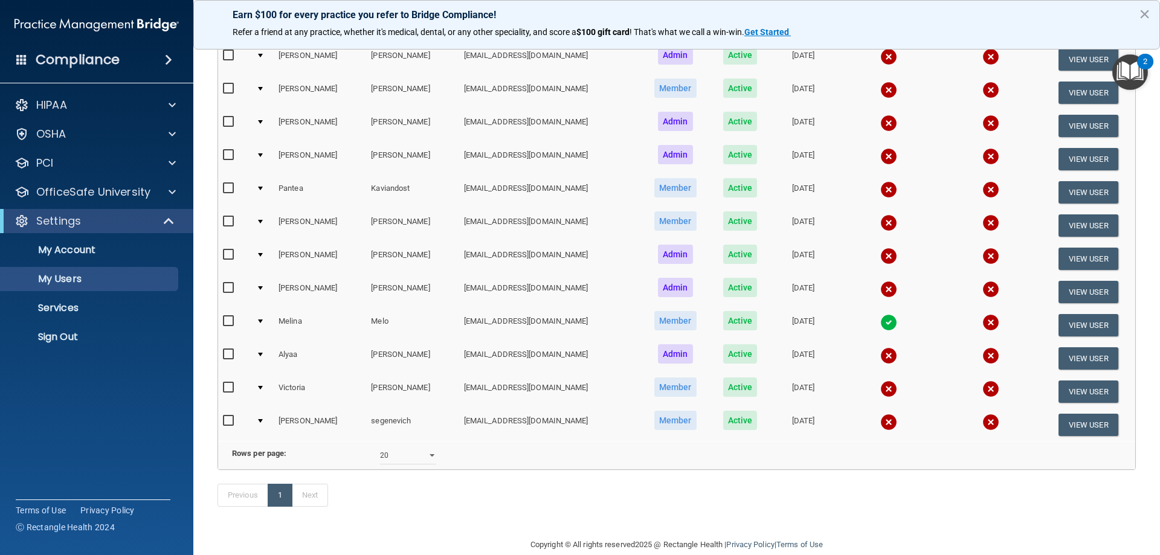
scroll to position [121, 0]
